Goal: Information Seeking & Learning: Learn about a topic

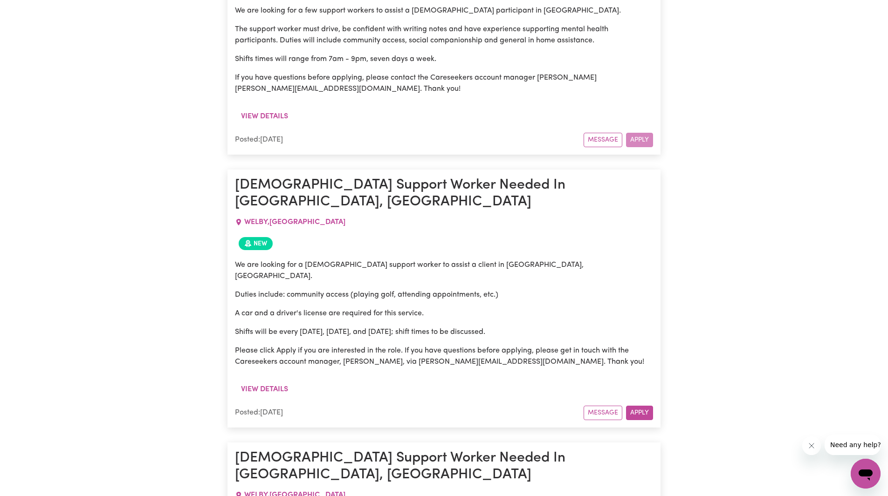
click at [353, 254] on div "We are looking for a [DEMOGRAPHIC_DATA] support worker to assist a client in [G…" at bounding box center [444, 317] width 418 height 127
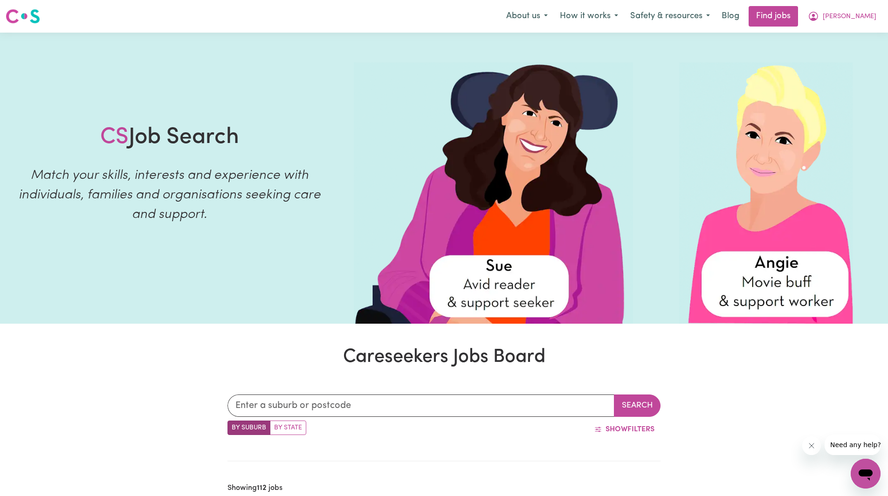
click at [281, 353] on h1 "Careseekers Jobs Board" at bounding box center [444, 357] width 888 height 22
click at [27, 20] on img at bounding box center [23, 16] width 34 height 17
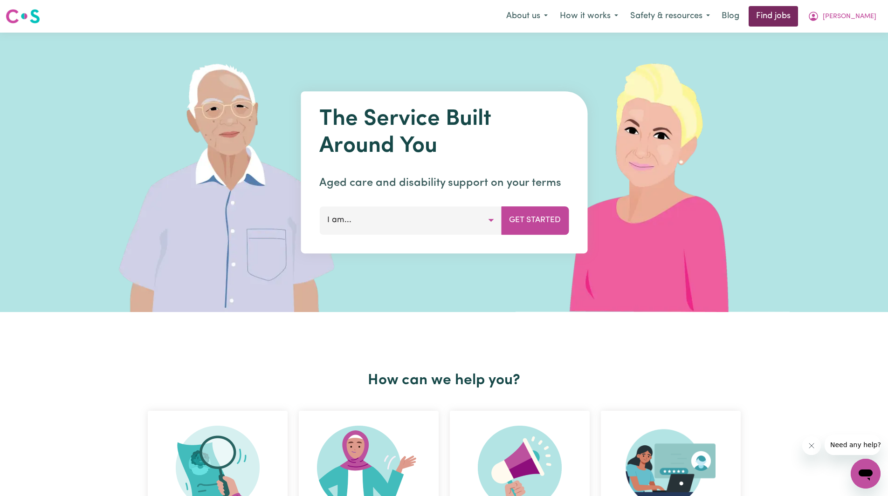
click at [798, 21] on link "Find jobs" at bounding box center [773, 16] width 49 height 21
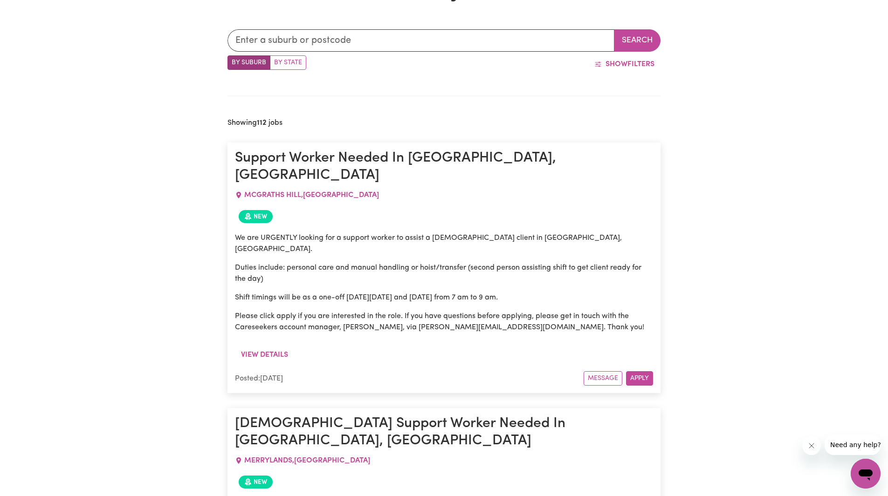
scroll to position [420, 0]
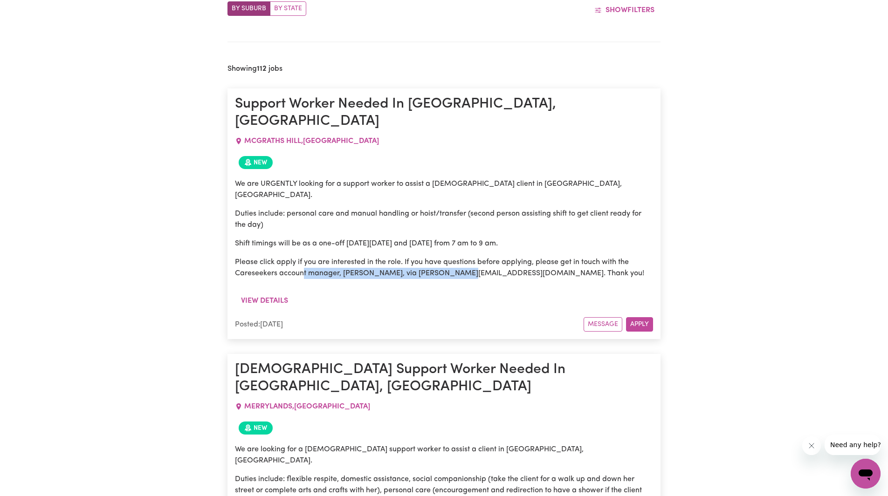
drag, startPoint x: 303, startPoint y: 244, endPoint x: 482, endPoint y: 244, distance: 178.5
click at [478, 257] on p "Please click apply if you are interested in the role. If you have questions bef…" at bounding box center [444, 268] width 418 height 22
click at [485, 257] on p "Please click apply if you are interested in the role. If you have questions bef…" at bounding box center [444, 268] width 418 height 22
drag, startPoint x: 418, startPoint y: 244, endPoint x: 514, endPoint y: 245, distance: 95.6
click at [514, 257] on p "Please click apply if you are interested in the role. If you have questions bef…" at bounding box center [444, 268] width 418 height 22
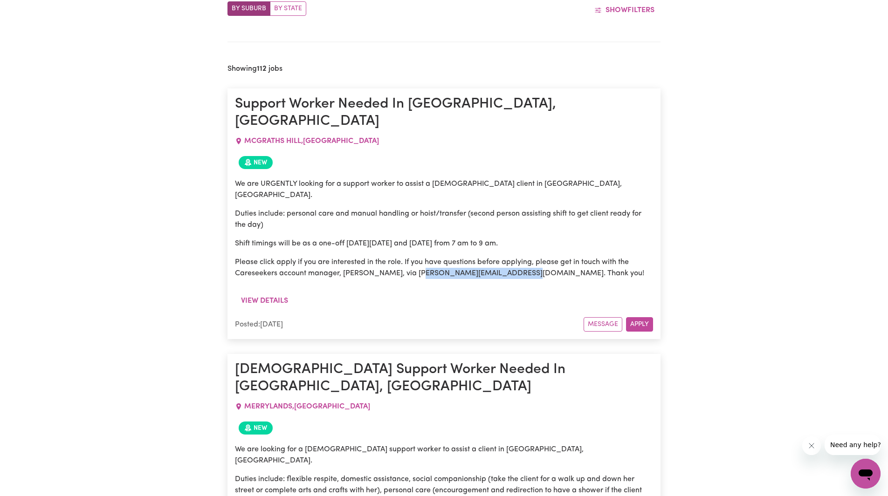
click at [527, 258] on div "We are URGENTLY looking for a support worker to assist a [DEMOGRAPHIC_DATA] cli…" at bounding box center [444, 232] width 418 height 119
drag, startPoint x: 338, startPoint y: 242, endPoint x: 566, endPoint y: 234, distance: 228.1
click at [566, 257] on p "Please click apply if you are interested in the role. If you have questions bef…" at bounding box center [444, 268] width 418 height 22
click at [573, 257] on p "Please click apply if you are interested in the role. If you have questions bef…" at bounding box center [444, 268] width 418 height 22
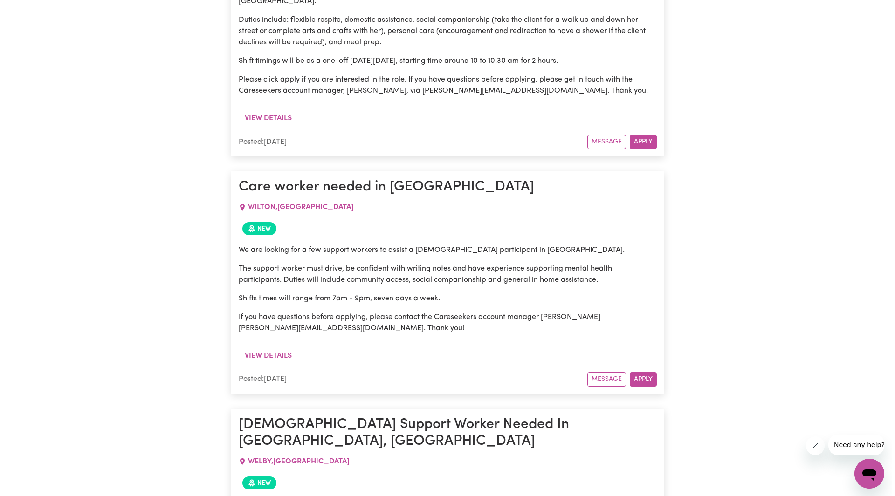
scroll to position [886, 0]
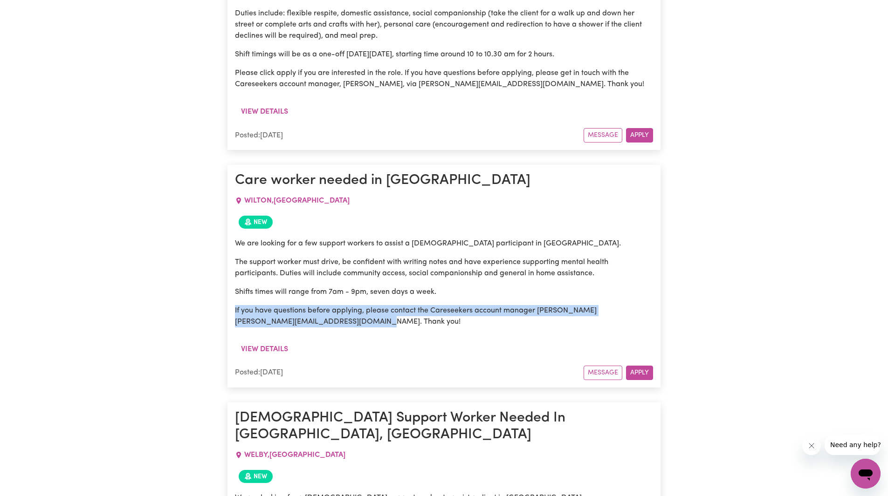
drag, startPoint x: 438, startPoint y: 269, endPoint x: 236, endPoint y: 258, distance: 201.7
click at [435, 305] on p "If you have questions before applying, please contact the Careseekers account m…" at bounding box center [444, 316] width 418 height 22
drag, startPoint x: 585, startPoint y: 254, endPoint x: 389, endPoint y: 252, distance: 195.8
click at [389, 305] on p "If you have questions before applying, please contact the Careseekers account m…" at bounding box center [444, 316] width 418 height 22
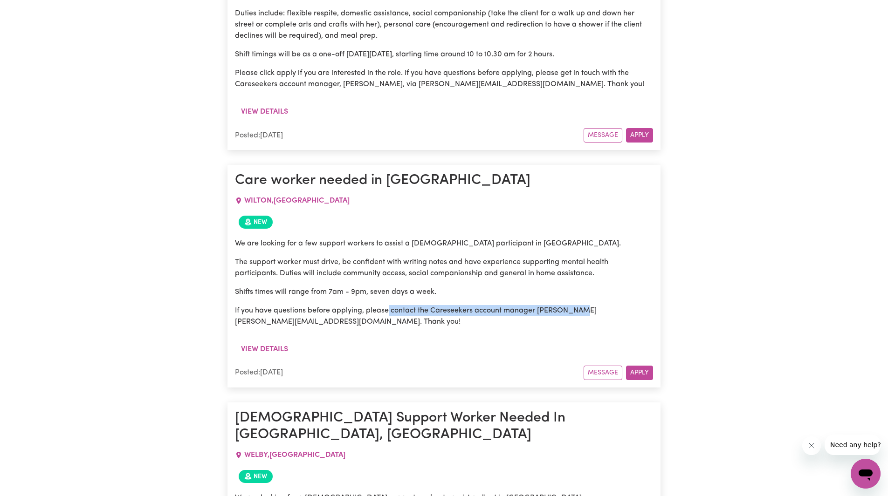
click at [388, 305] on p "If you have questions before applying, please contact the Careseekers account m…" at bounding box center [444, 316] width 418 height 22
drag, startPoint x: 235, startPoint y: 258, endPoint x: 611, endPoint y: 258, distance: 375.3
click at [618, 305] on p "If you have questions before applying, please contact the Careseekers account m…" at bounding box center [444, 316] width 418 height 22
click at [606, 305] on p "If you have questions before applying, please contact the Careseekers account m…" at bounding box center [444, 316] width 418 height 22
click at [564, 305] on p "If you have questions before applying, please contact the Careseekers account m…" at bounding box center [444, 316] width 418 height 22
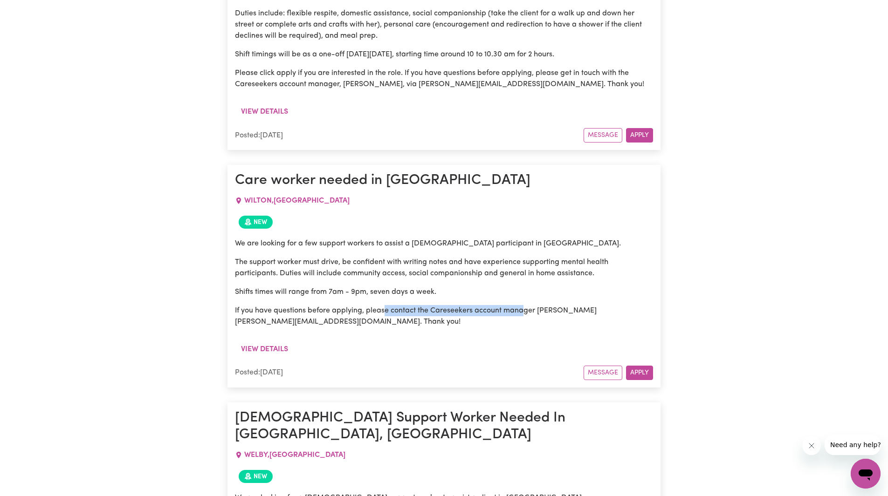
drag, startPoint x: 385, startPoint y: 257, endPoint x: 534, endPoint y: 257, distance: 148.7
click at [533, 305] on p "If you have questions before applying, please contact the Careseekers account m…" at bounding box center [444, 316] width 418 height 22
click at [487, 273] on div "We are looking for a few support workers to assist a [DEMOGRAPHIC_DATA] partici…" at bounding box center [444, 287] width 418 height 108
drag, startPoint x: 337, startPoint y: 267, endPoint x: 254, endPoint y: 272, distance: 82.7
click at [235, 271] on div "We are looking for a few support workers to assist a [DEMOGRAPHIC_DATA] partici…" at bounding box center [444, 287] width 418 height 108
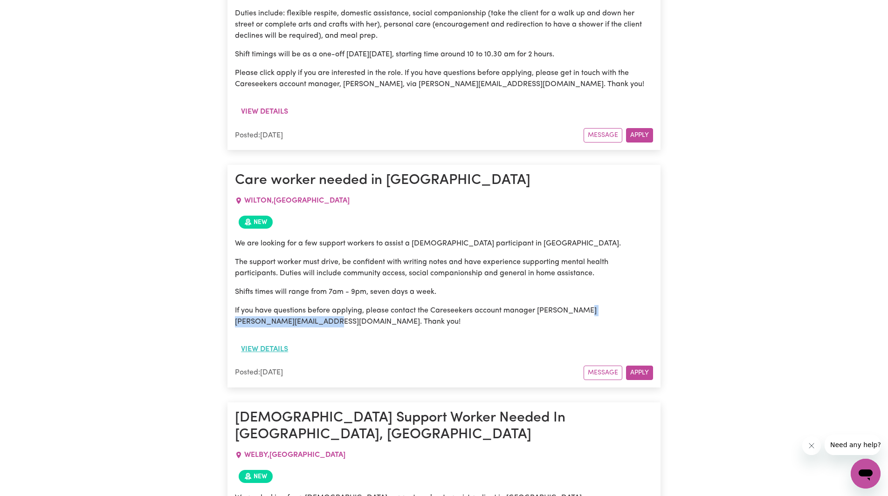
click at [275, 341] on button "View details" at bounding box center [264, 350] width 59 height 18
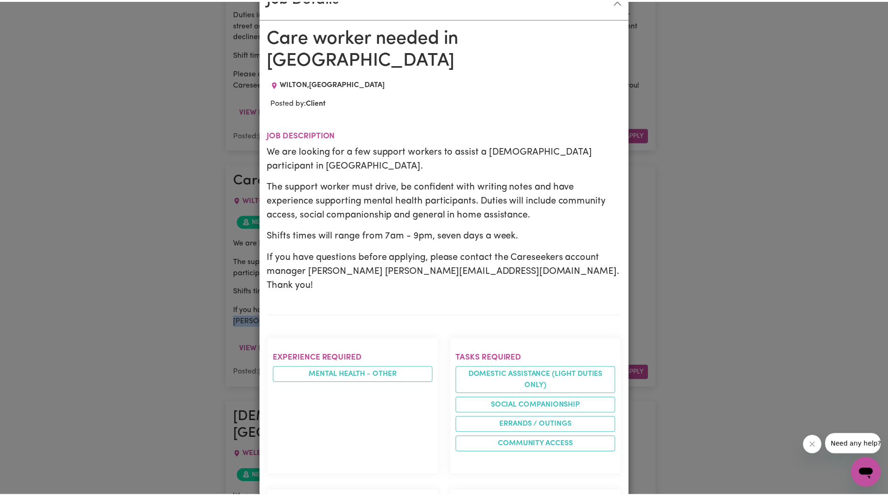
scroll to position [0, 0]
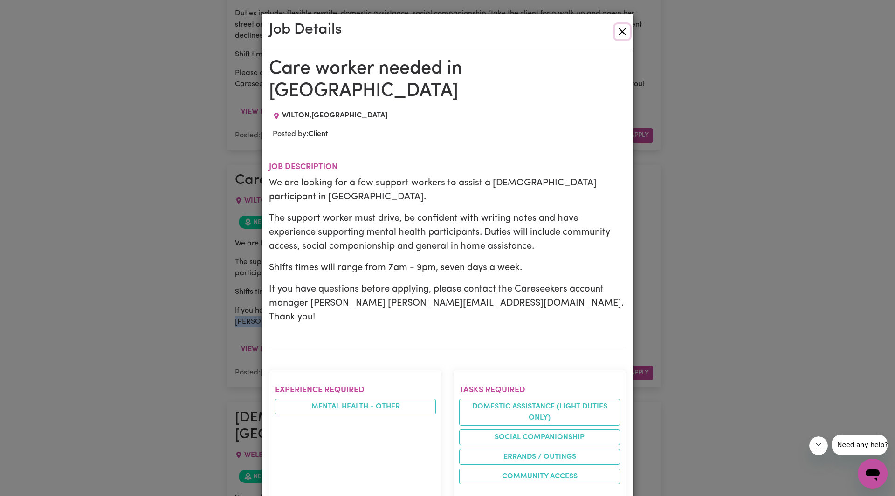
click at [623, 31] on button "Close" at bounding box center [622, 31] width 15 height 15
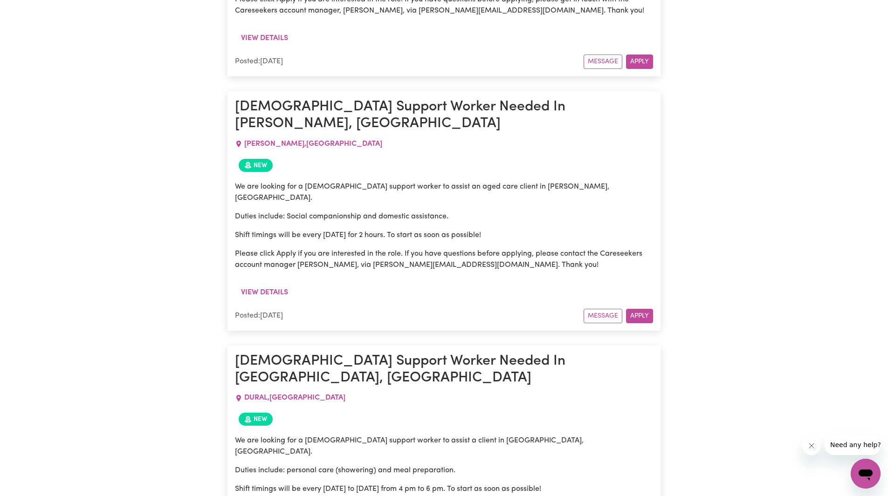
scroll to position [1771, 0]
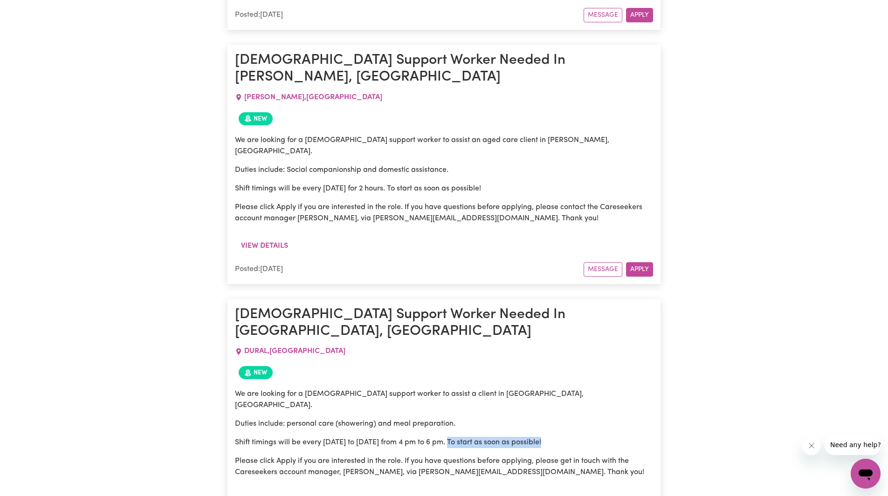
drag, startPoint x: 555, startPoint y: 272, endPoint x: 453, endPoint y: 274, distance: 102.6
click at [453, 437] on p "Shift timings will be every [DATE] to [DATE] from 4 pm to 6 pm. To start as soo…" at bounding box center [444, 442] width 418 height 11
click at [582, 389] on div "We are looking for a [DEMOGRAPHIC_DATA] support worker to assist a client in [G…" at bounding box center [444, 434] width 418 height 90
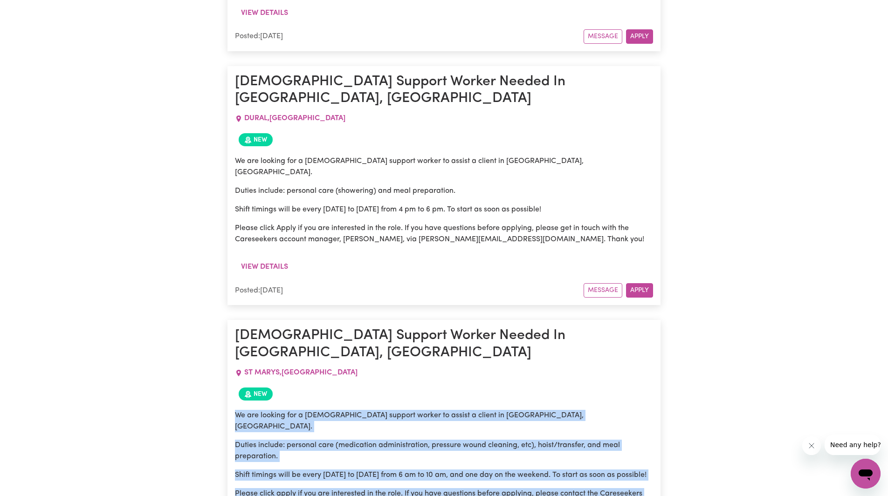
drag, startPoint x: 236, startPoint y: 230, endPoint x: 475, endPoint y: 324, distance: 256.3
click at [545, 405] on div "We are looking for a [DEMOGRAPHIC_DATA] support worker to assist a client in [G…" at bounding box center [444, 464] width 418 height 119
click at [474, 405] on div "We are looking for a [DEMOGRAPHIC_DATA] support worker to assist a client in [G…" at bounding box center [444, 464] width 418 height 119
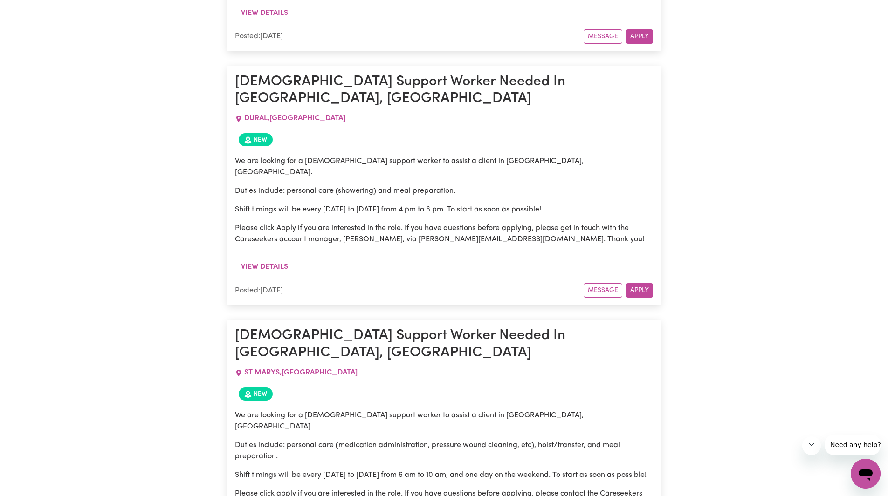
click at [389, 405] on div "We are looking for a [DEMOGRAPHIC_DATA] support worker to assist a client in [G…" at bounding box center [444, 464] width 418 height 119
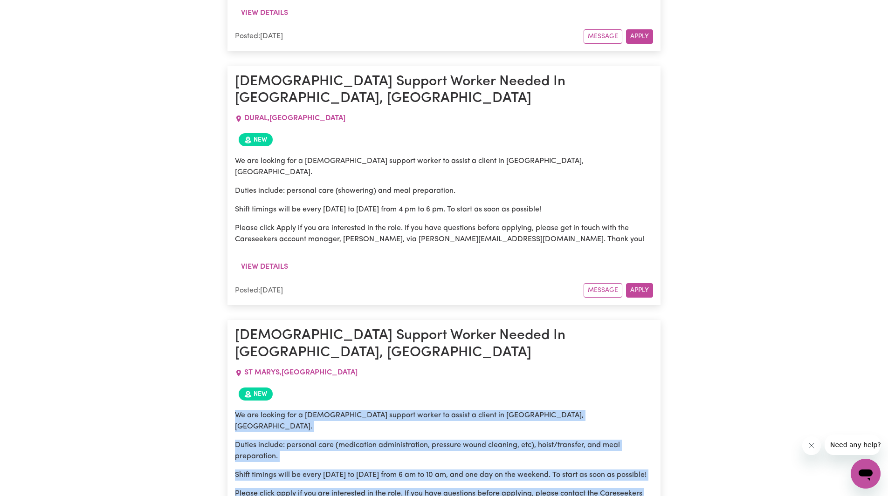
drag, startPoint x: 489, startPoint y: 309, endPoint x: 233, endPoint y: 224, distance: 269.6
click at [233, 320] on article "[DEMOGRAPHIC_DATA] Support Worker Needed In [GEOGRAPHIC_DATA], [GEOGRAPHIC_DATA…" at bounding box center [443, 445] width 433 height 251
click at [413, 440] on p "Duties include: personal care (medication administration, pressure wound cleani…" at bounding box center [444, 451] width 418 height 22
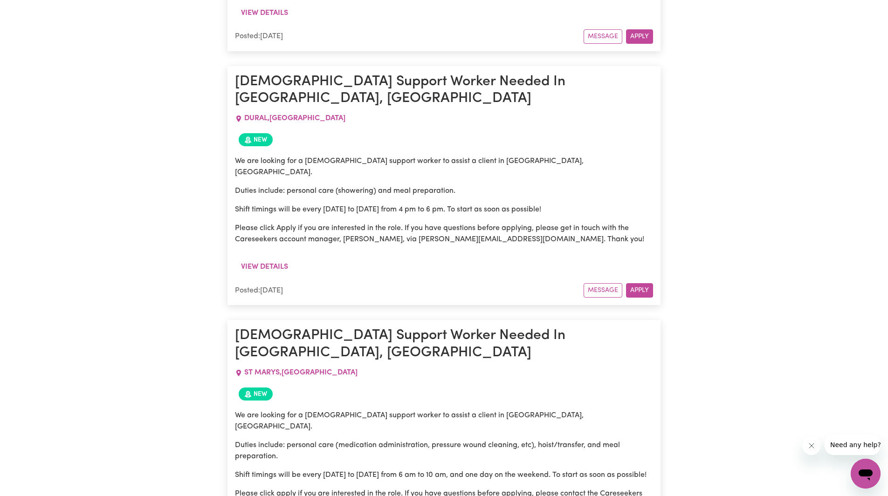
click at [601, 489] on p "Please click apply if you are interested in the role. If you have questions bef…" at bounding box center [444, 500] width 418 height 22
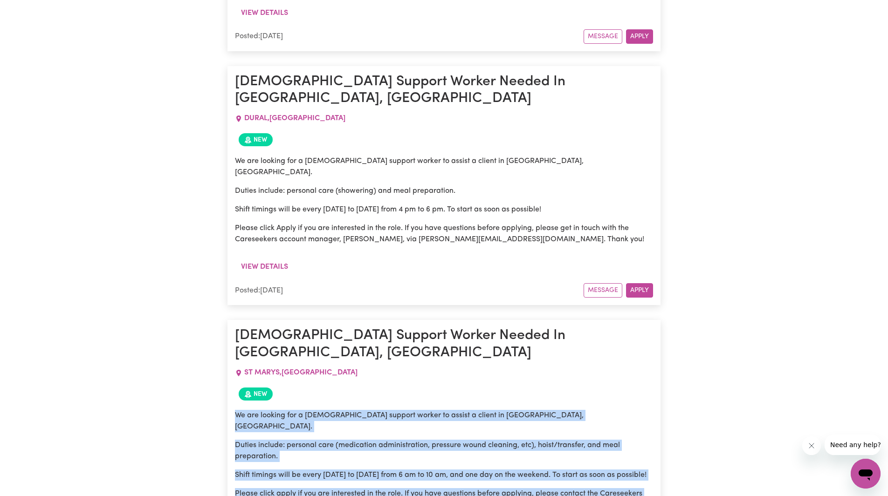
drag, startPoint x: 602, startPoint y: 307, endPoint x: 303, endPoint y: 258, distance: 303.3
click at [396, 410] on div "We are looking for a [DEMOGRAPHIC_DATA] support worker to assist a client in [G…" at bounding box center [444, 460] width 418 height 101
click at [457, 405] on div "We are looking for a [DEMOGRAPHIC_DATA] support worker to assist a client in [G…" at bounding box center [444, 464] width 418 height 119
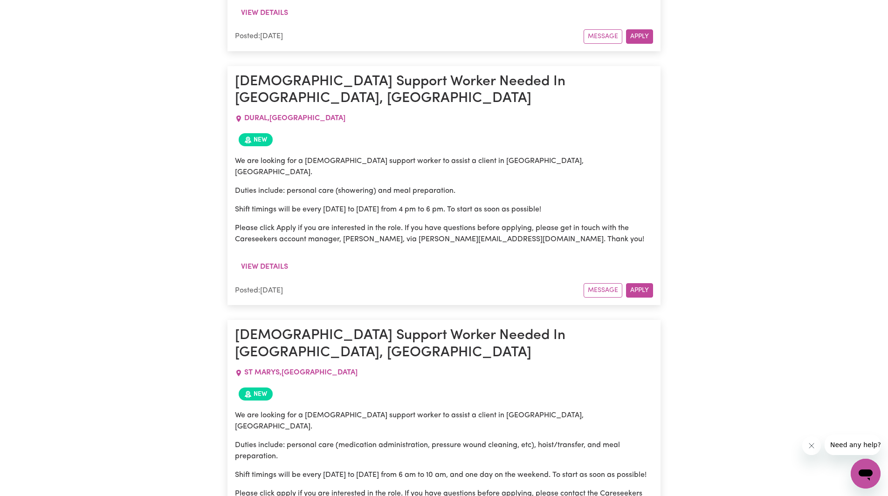
click at [466, 405] on div "We are looking for a [DEMOGRAPHIC_DATA] support worker to assist a client in [G…" at bounding box center [444, 464] width 418 height 119
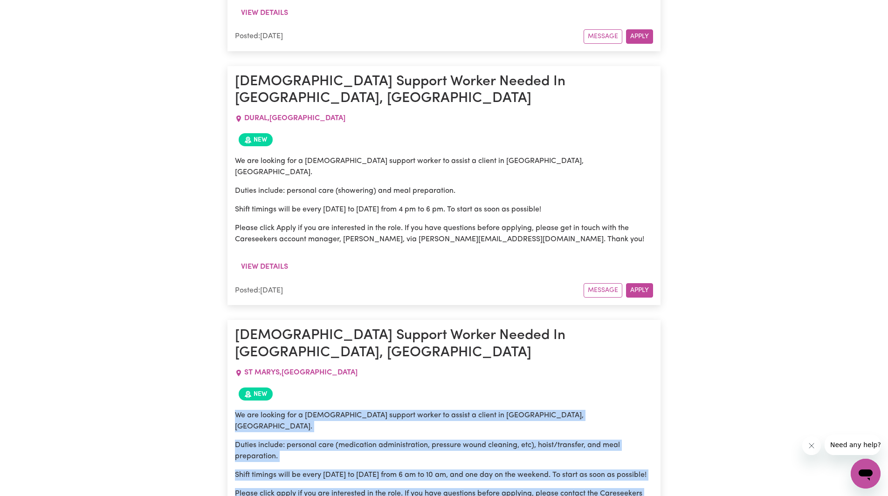
drag, startPoint x: 491, startPoint y: 314, endPoint x: 228, endPoint y: 224, distance: 278.5
click at [228, 320] on article "[DEMOGRAPHIC_DATA] Support Worker Needed In [GEOGRAPHIC_DATA], [GEOGRAPHIC_DATA…" at bounding box center [443, 445] width 433 height 251
click at [449, 440] on p "Duties include: personal care (medication administration, pressure wound cleani…" at bounding box center [444, 451] width 418 height 22
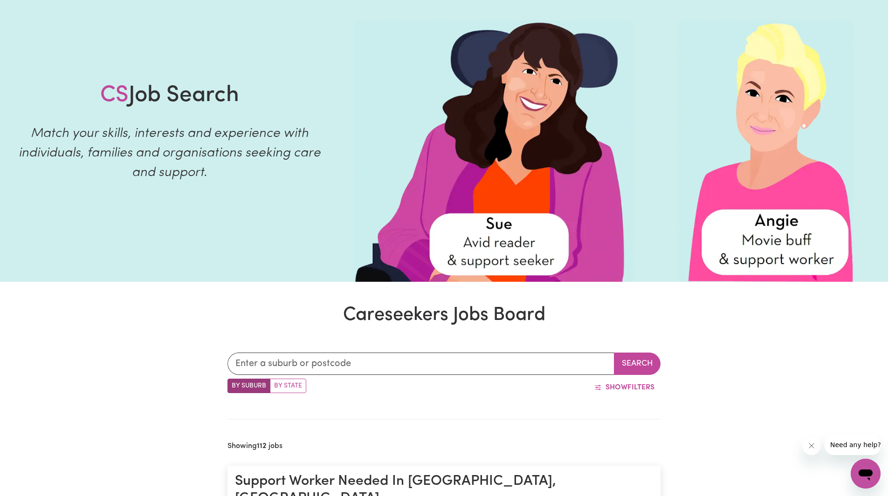
scroll to position [0, 0]
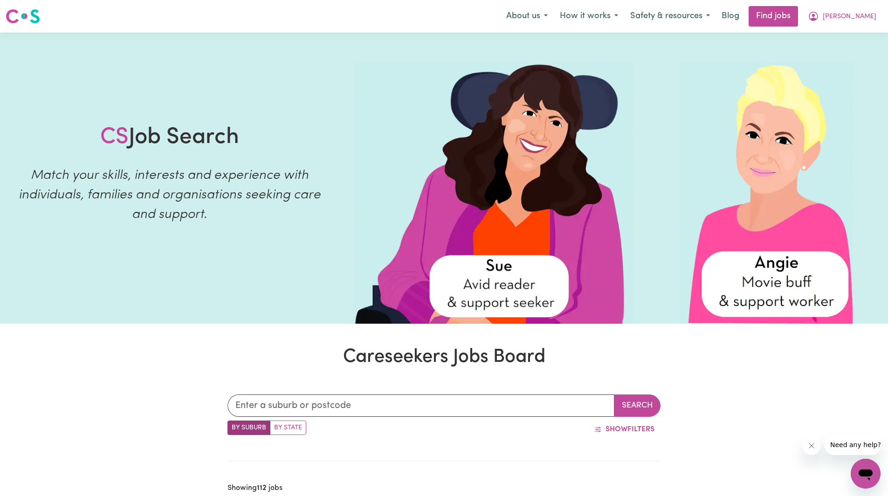
drag, startPoint x: 242, startPoint y: 355, endPoint x: 236, endPoint y: 342, distance: 14.0
click at [242, 355] on h1 "Careseekers Jobs Board" at bounding box center [444, 357] width 888 height 22
